Goal: Task Accomplishment & Management: Manage account settings

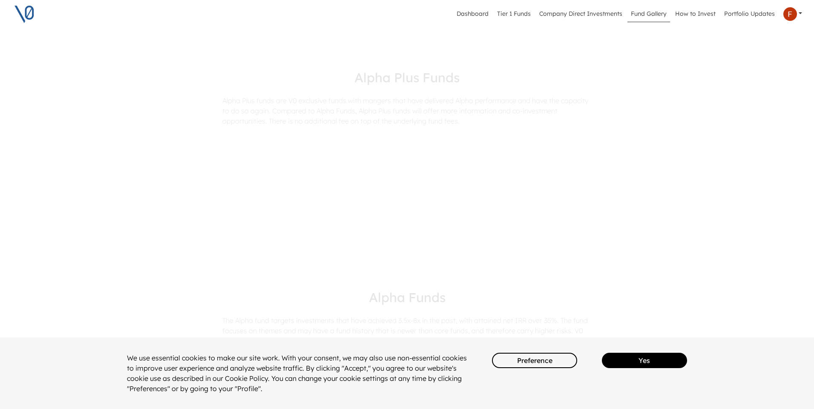
click at [635, 364] on button "Yes" at bounding box center [644, 360] width 85 height 15
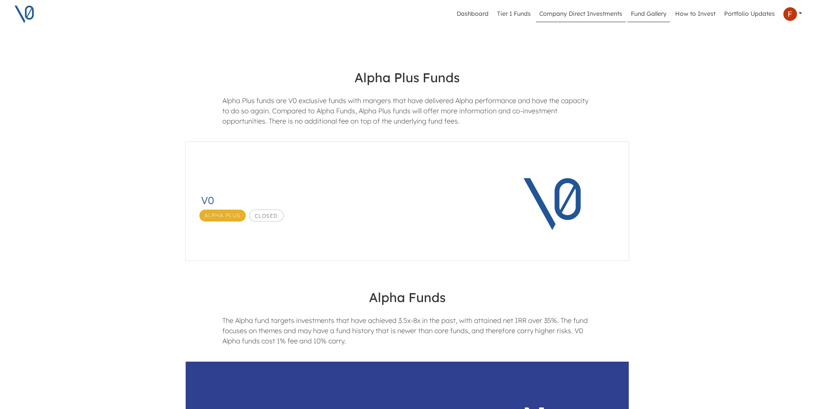
click at [580, 14] on link "Company Direct Investments" at bounding box center [581, 14] width 90 height 16
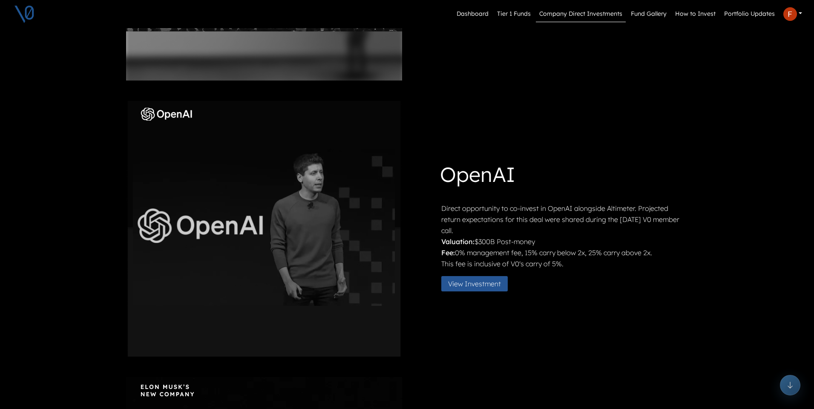
scroll to position [219, 0]
click at [479, 281] on button "View Investment" at bounding box center [475, 282] width 66 height 15
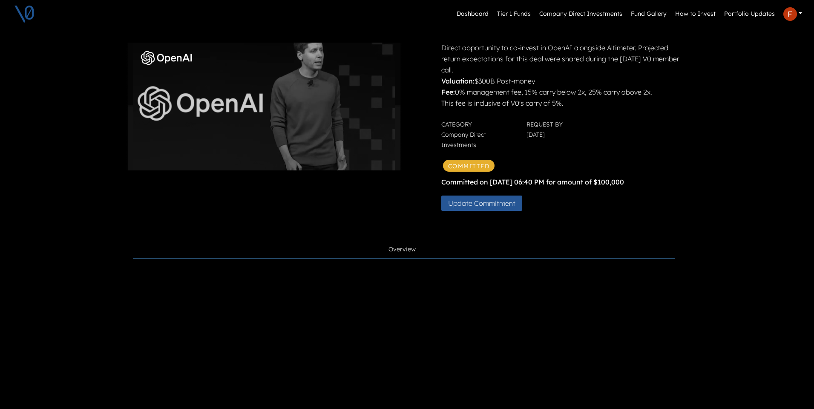
scroll to position [73, 0]
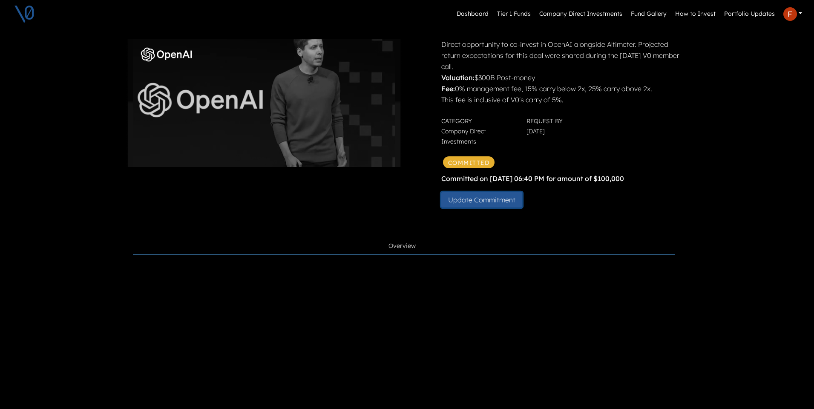
click at [495, 198] on button "Update Commitment" at bounding box center [482, 199] width 81 height 15
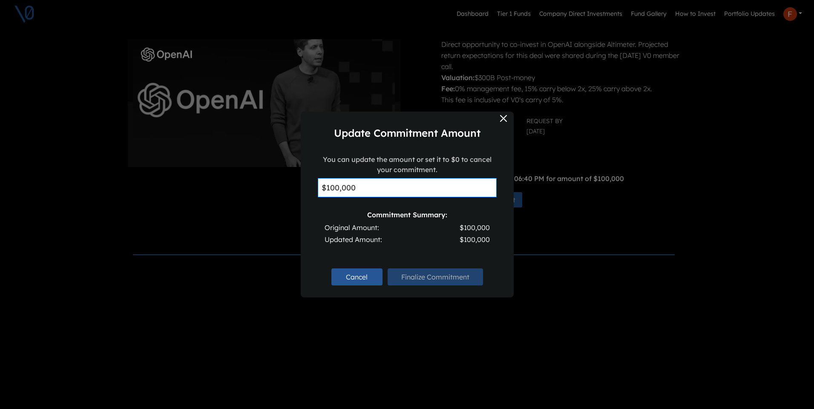
drag, startPoint x: 396, startPoint y: 189, endPoint x: 201, endPoint y: 169, distance: 196.7
click at [201, 169] on div "Update Commitment Amount You can update the amount or set it to $0 to cancel yo…" at bounding box center [407, 204] width 814 height 409
type input "$0"
click at [458, 278] on button "Finalize Commitment" at bounding box center [435, 277] width 95 height 17
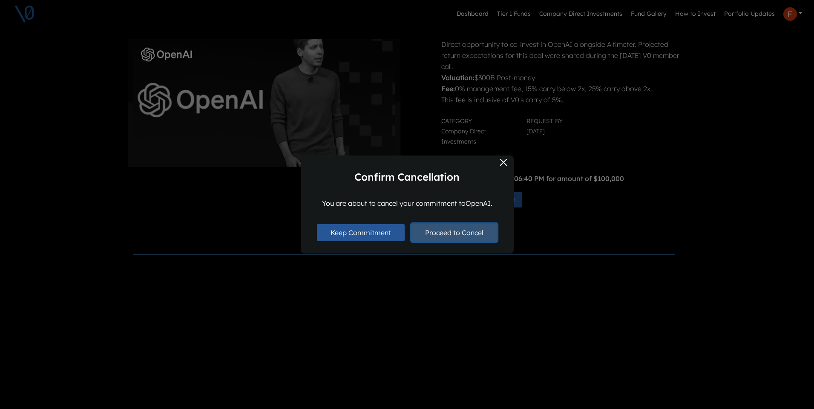
click at [453, 233] on button "Proceed to Cancel" at bounding box center [455, 233] width 86 height 18
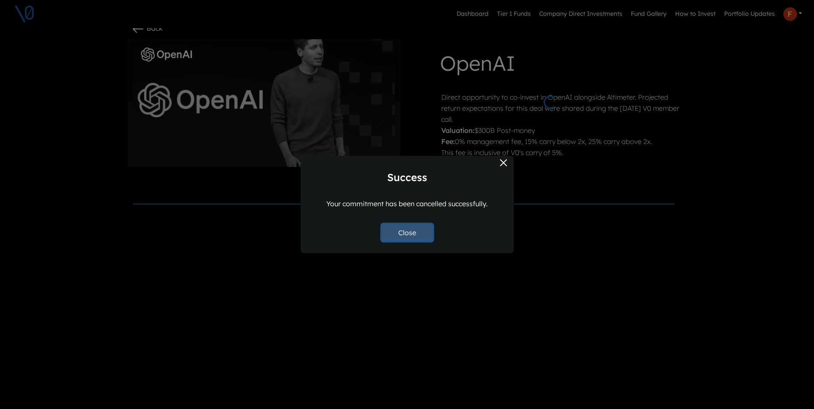
click at [413, 234] on button "Close" at bounding box center [407, 232] width 51 height 17
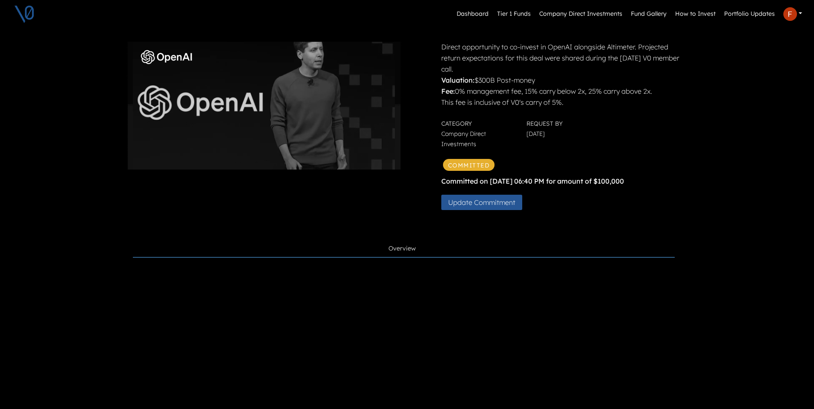
scroll to position [0, 0]
